Goal: Navigation & Orientation: Find specific page/section

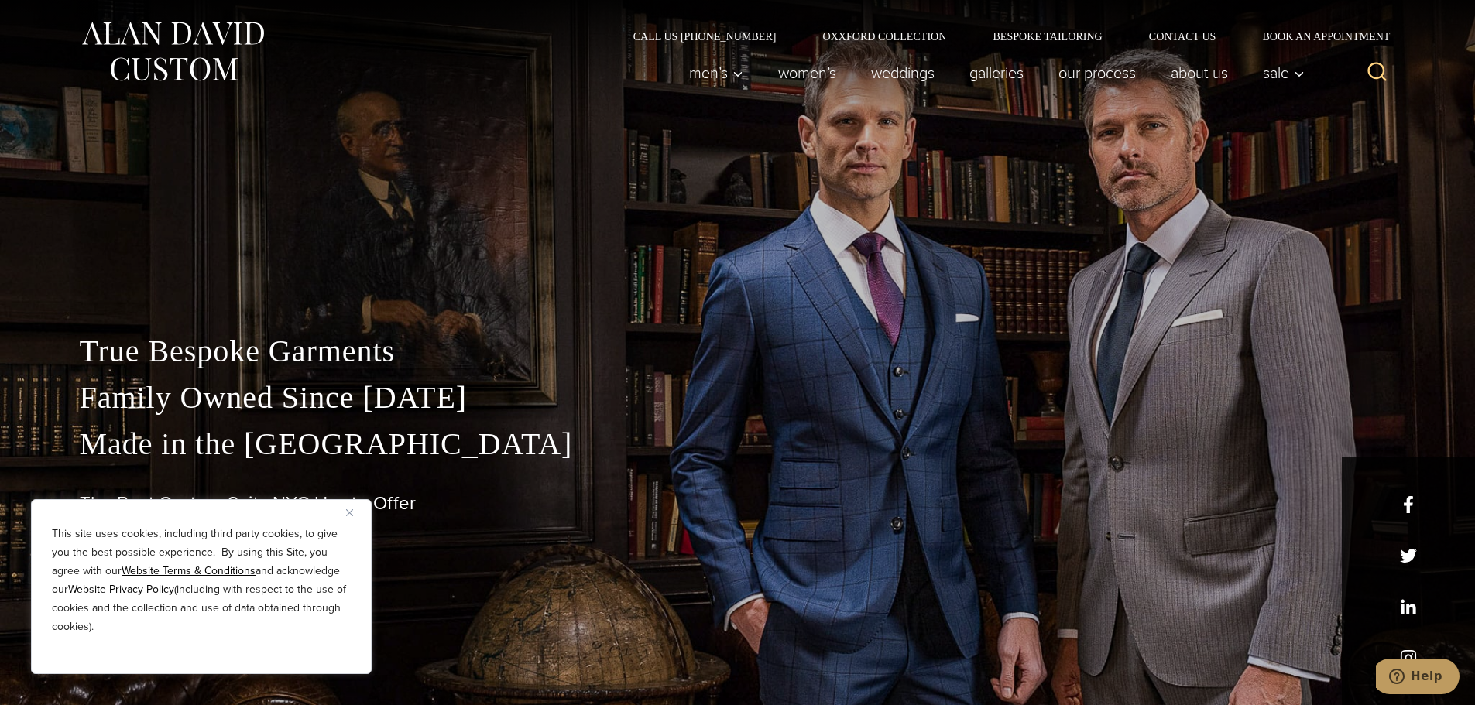
click at [346, 510] on img "Close" at bounding box center [349, 512] width 7 height 7
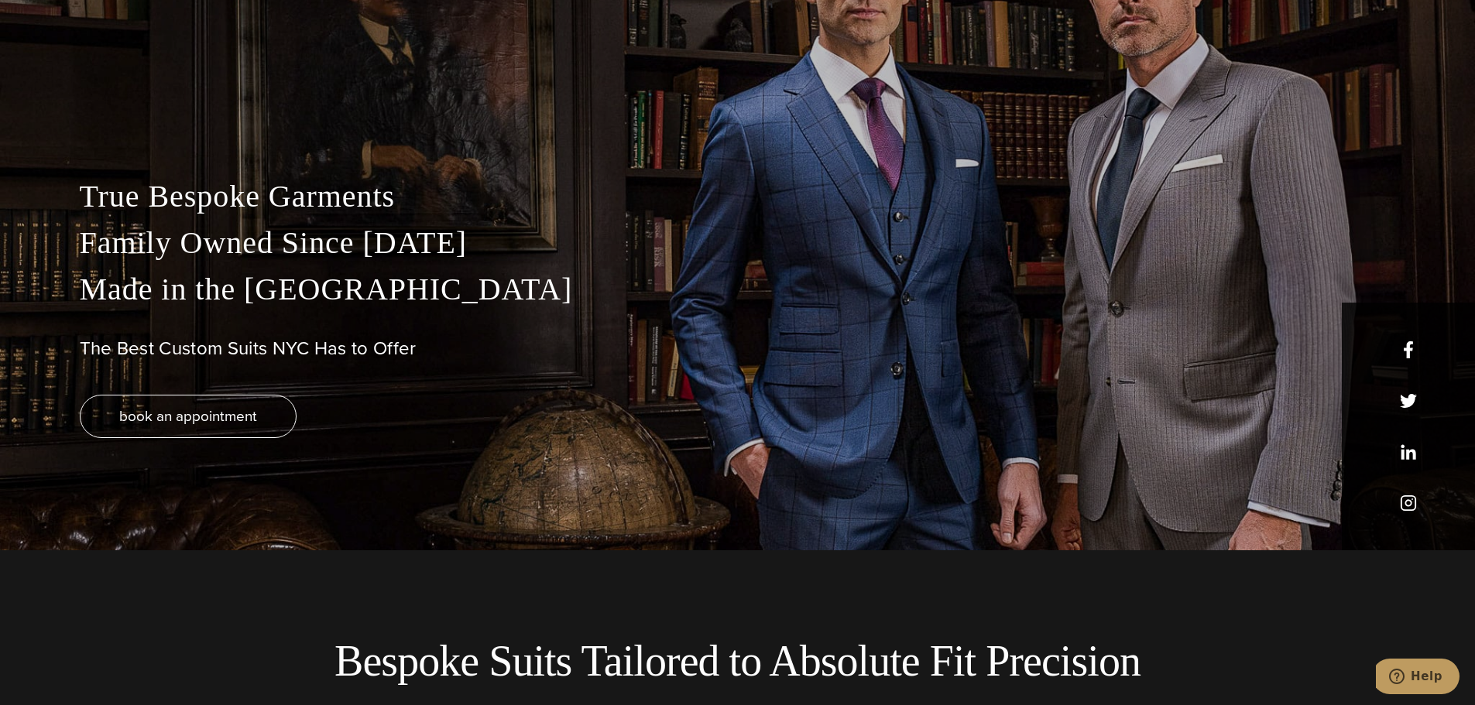
scroll to position [232, 0]
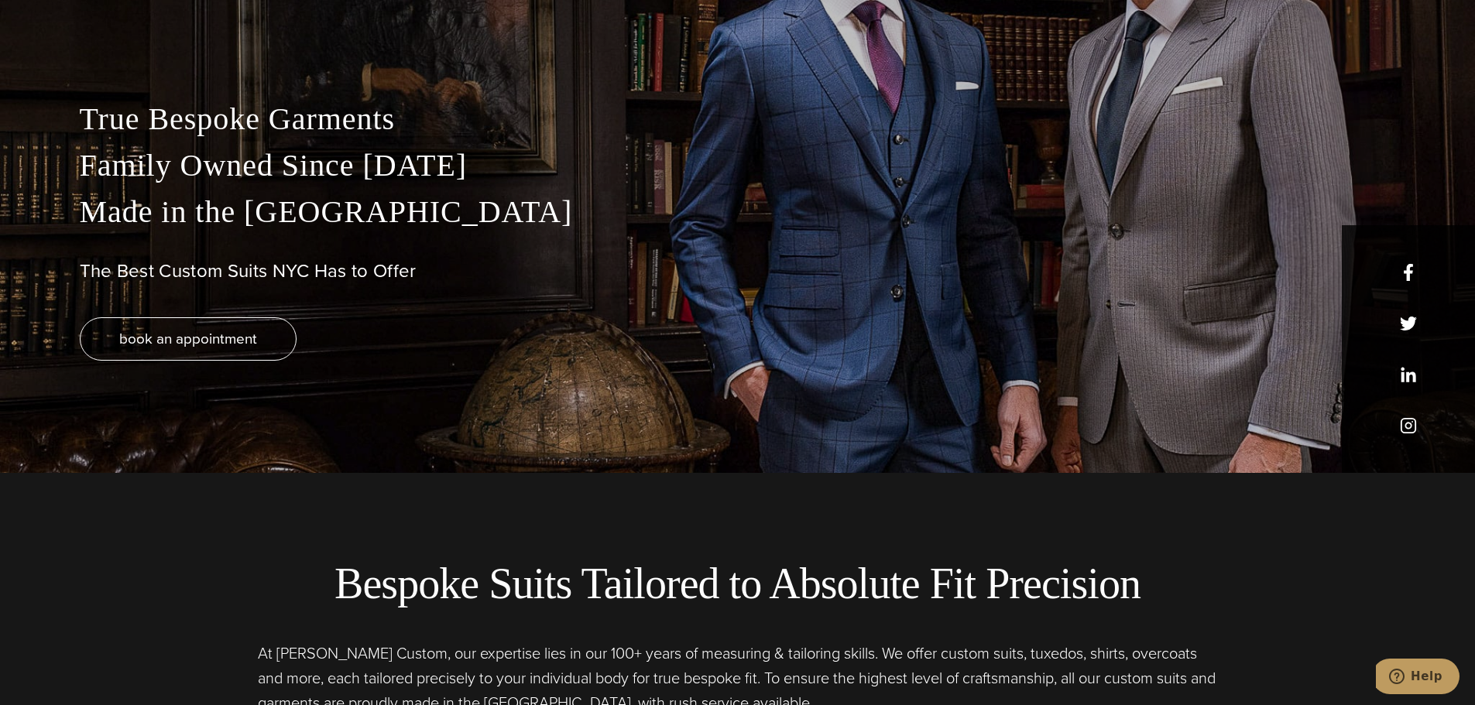
click at [1410, 427] on div "True Bespoke Garments Family Owned Since [DATE] Made in [GEOGRAPHIC_DATA] The B…" at bounding box center [737, 284] width 1347 height 377
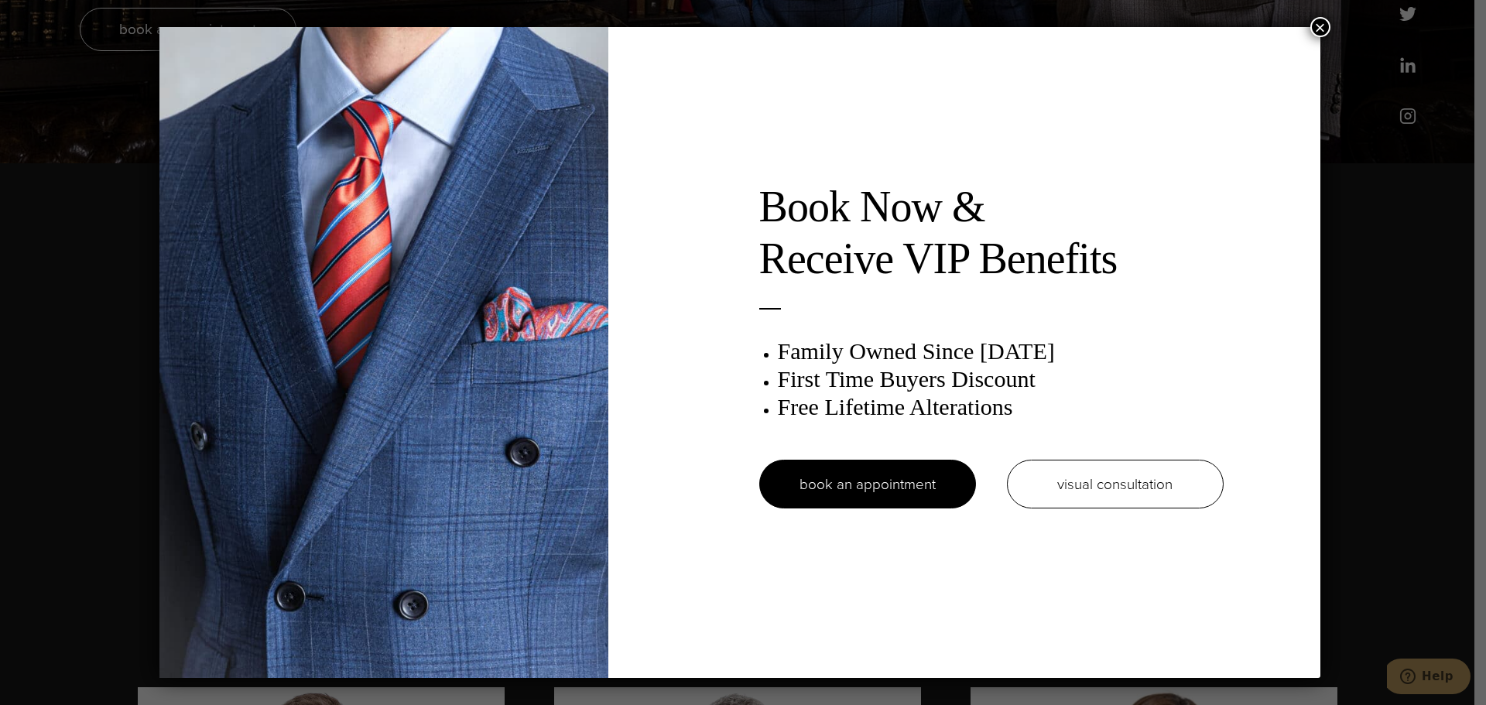
click at [1327, 24] on button "×" at bounding box center [1321, 27] width 20 height 20
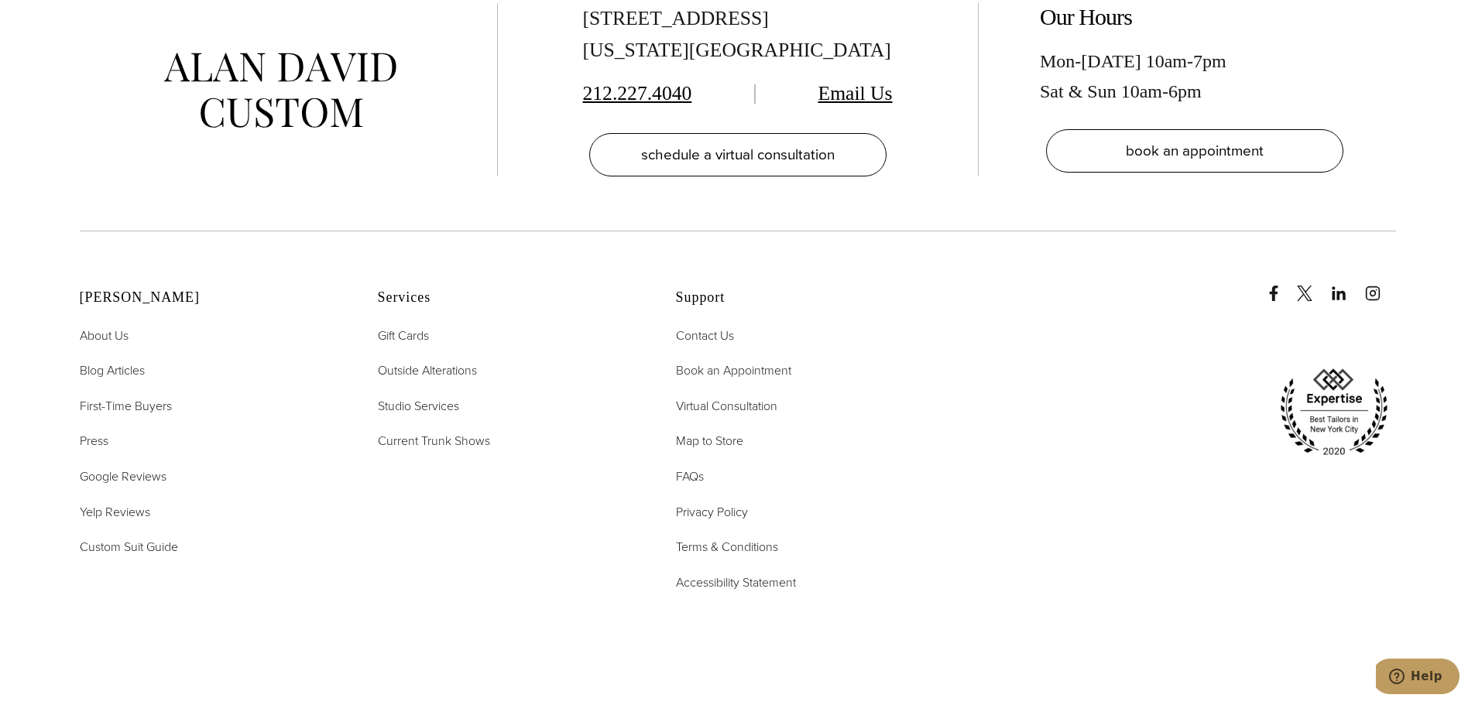
scroll to position [7859, 0]
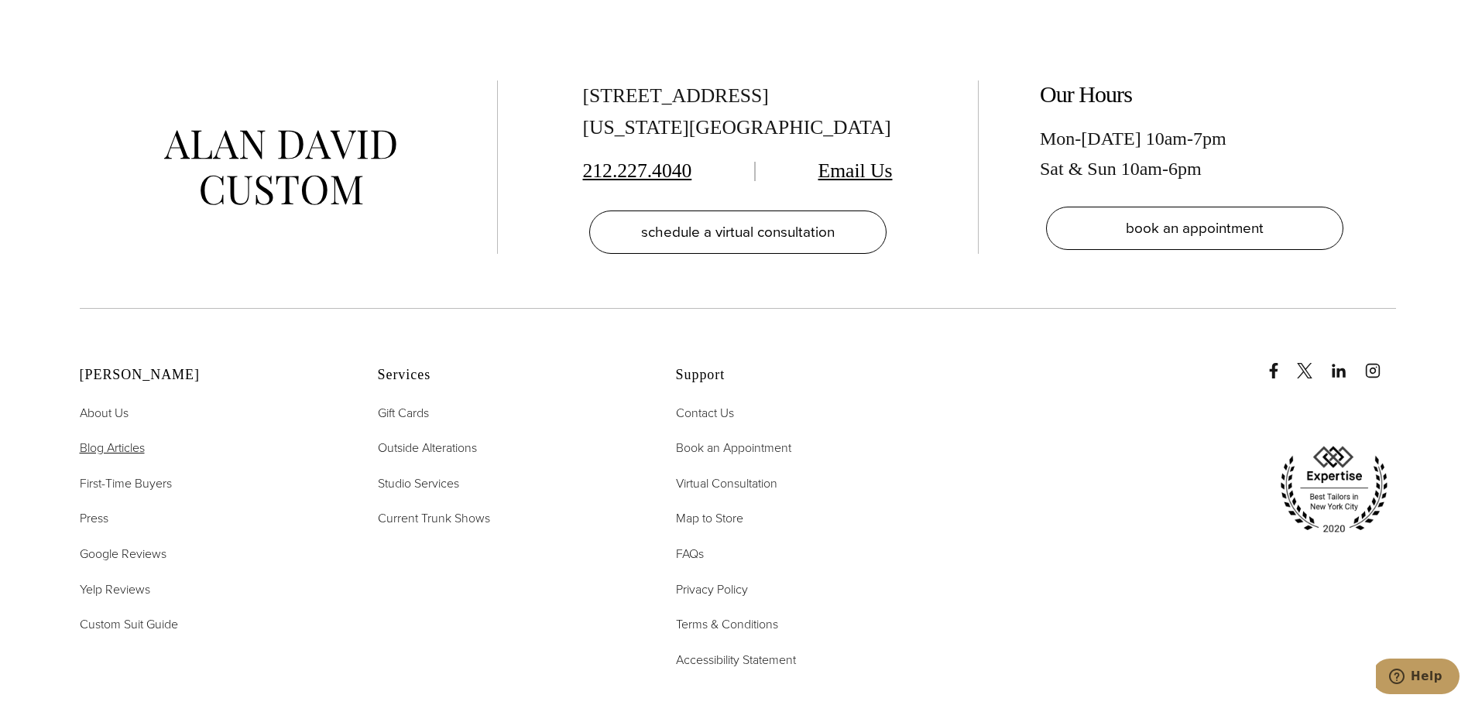
click at [91, 439] on span "Blog Articles" at bounding box center [112, 448] width 65 height 18
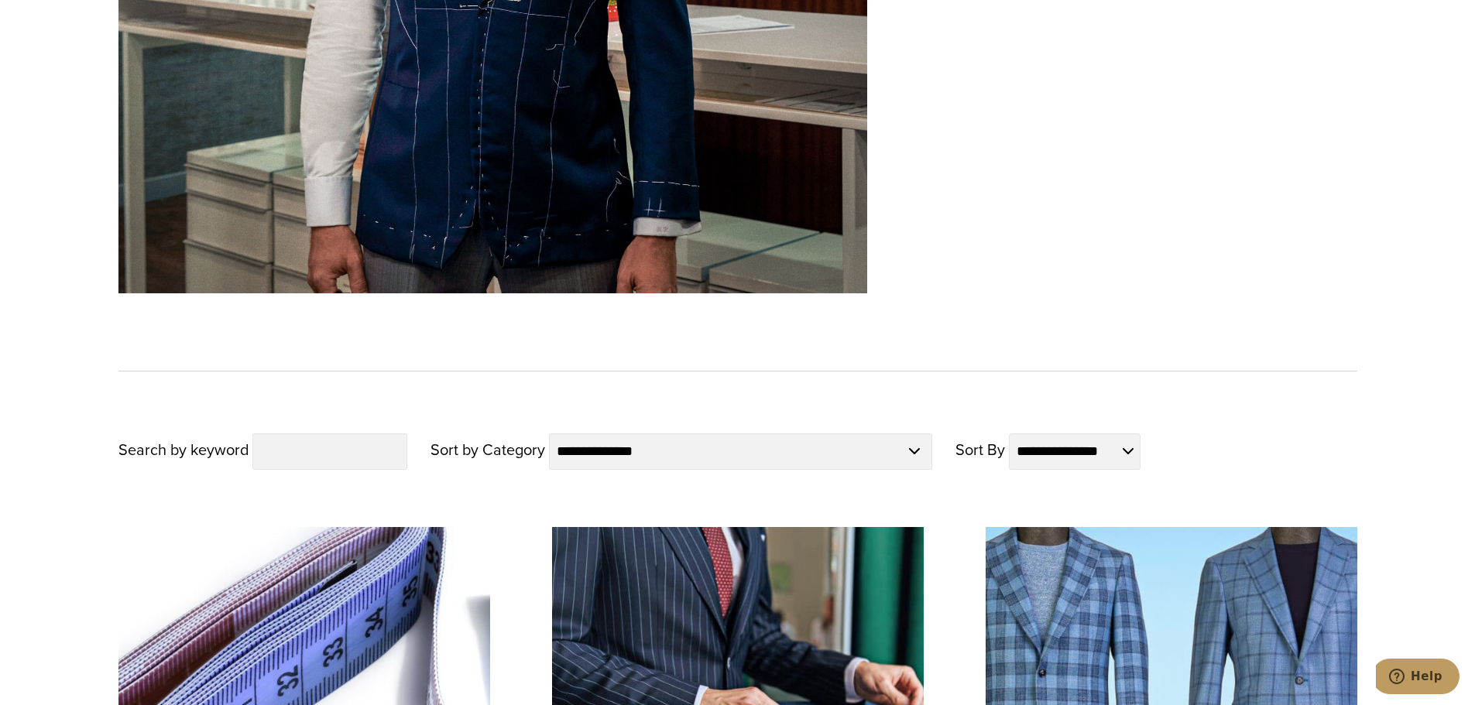
scroll to position [1161, 0]
